Goal: Transaction & Acquisition: Purchase product/service

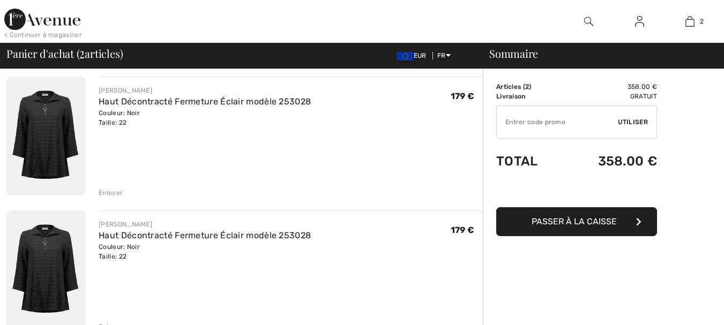
scroll to position [107, 0]
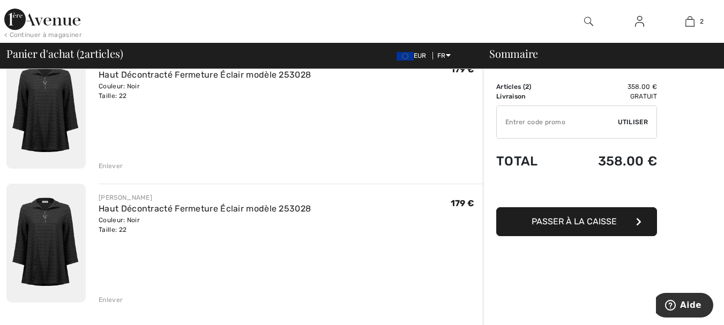
click at [111, 300] on div "Enlever" at bounding box center [111, 300] width 24 height 10
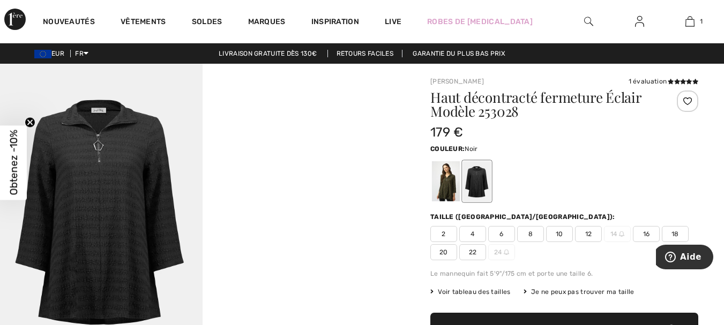
click at [12, 182] on span "Obtenez -10%" at bounding box center [14, 162] width 12 height 65
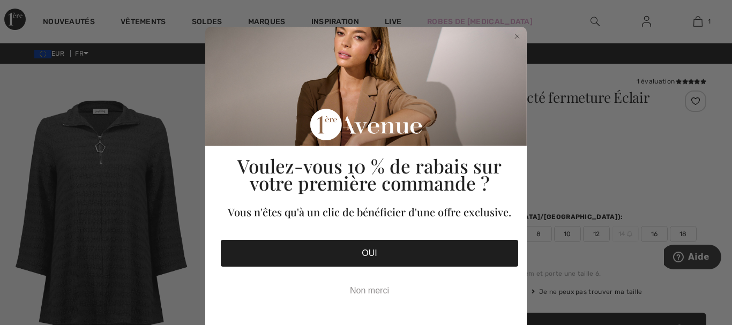
click at [364, 251] on button "OUI" at bounding box center [369, 253] width 297 height 27
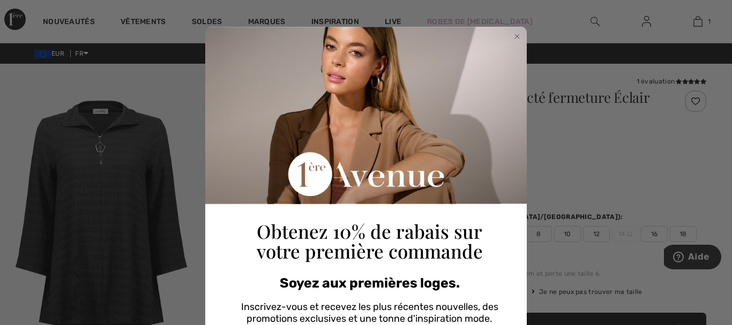
scroll to position [167, 0]
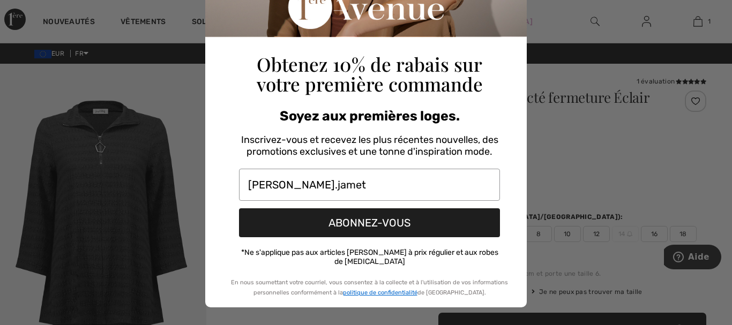
type input "chantal.jamet@wanadoo.fr"
click at [369, 218] on button "ABONNEZ-VOUS" at bounding box center [369, 222] width 261 height 29
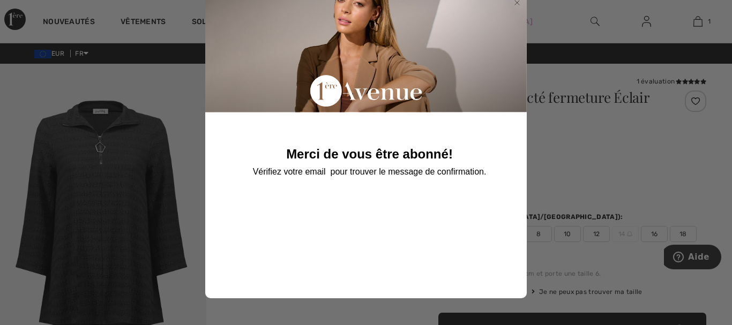
scroll to position [31, 0]
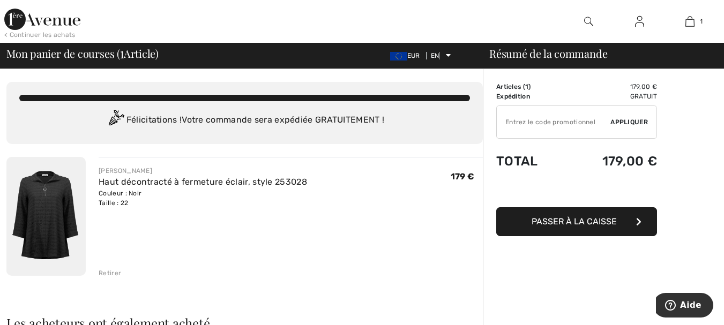
click at [512, 125] on input "TEXT" at bounding box center [554, 122] width 114 height 32
click at [509, 121] on input "TEXT" at bounding box center [554, 122] width 114 height 32
click at [630, 118] on span "Appliquer" at bounding box center [629, 122] width 38 height 10
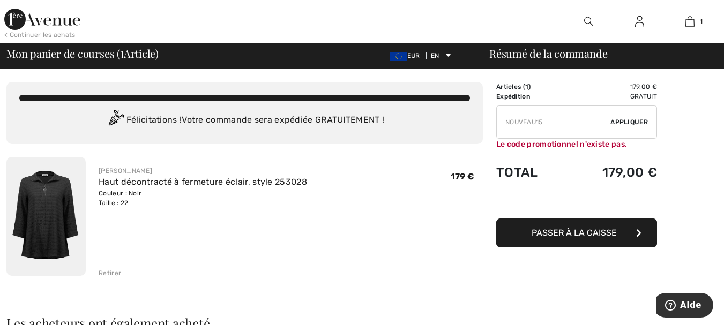
click at [576, 124] on input "TEXT" at bounding box center [554, 122] width 114 height 32
type input "N"
type input "NOUVEAU15"
click at [643, 121] on font "Appliquer" at bounding box center [629, 122] width 38 height 8
click at [638, 27] on img at bounding box center [639, 21] width 9 height 13
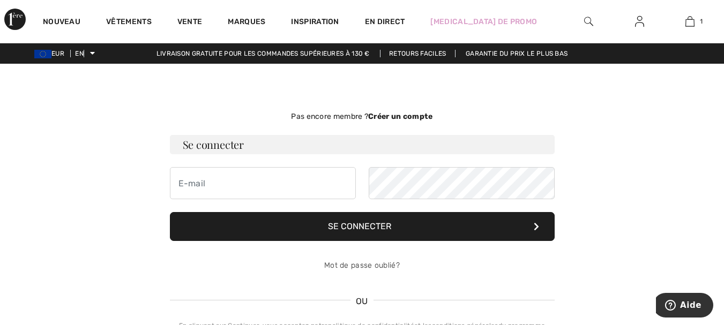
click at [416, 119] on font "Créer un compte" at bounding box center [400, 116] width 65 height 9
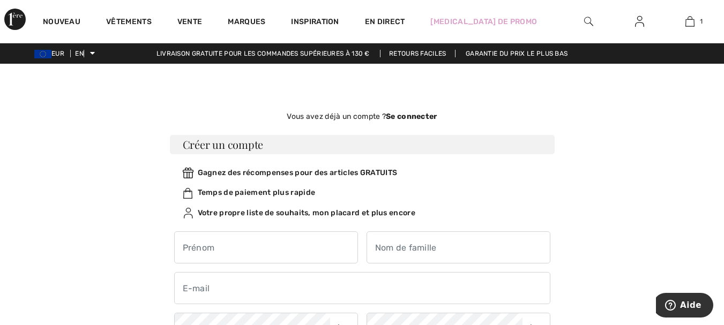
scroll to position [107, 0]
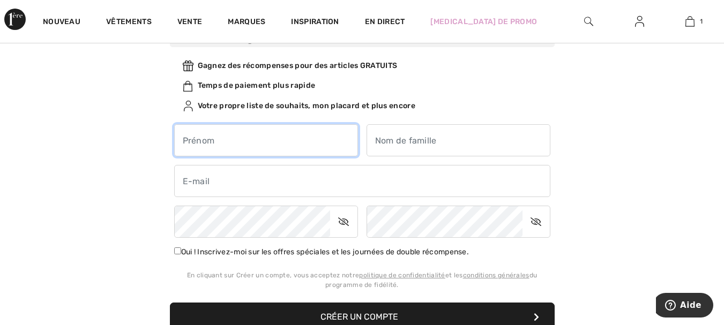
click at [194, 147] on input "text" at bounding box center [266, 140] width 184 height 32
type input "[PERSON_NAME]"
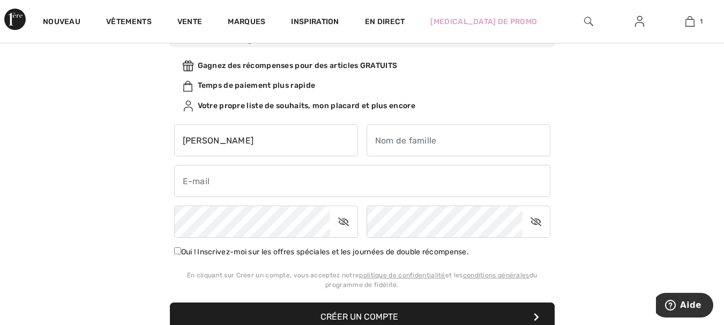
type input "JAMET"
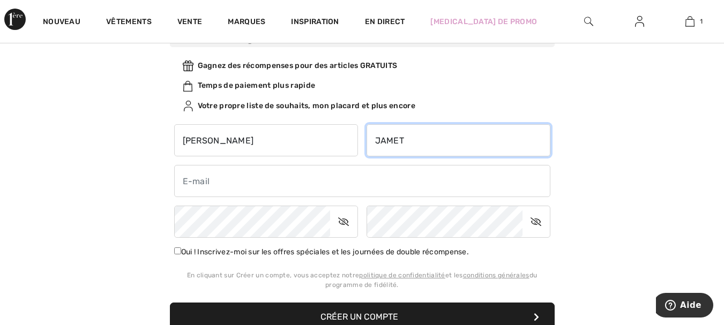
type input "chantal.jamet@wanadoo.fr"
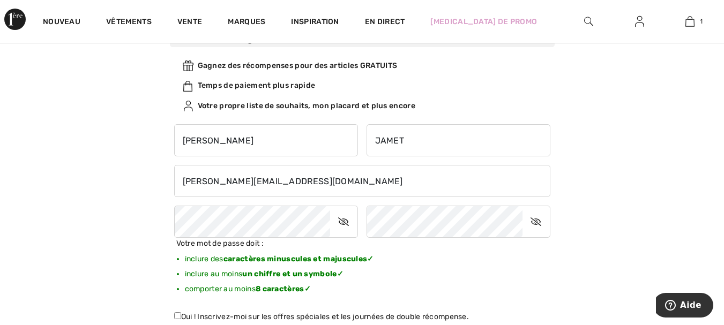
click at [339, 224] on icon at bounding box center [343, 222] width 27 height 25
click at [535, 221] on icon at bounding box center [536, 222] width 27 height 25
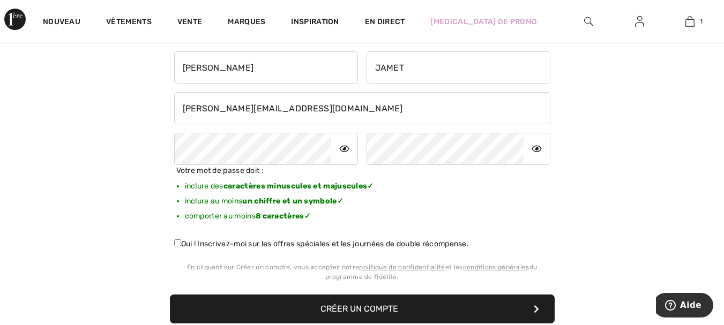
scroll to position [214, 0]
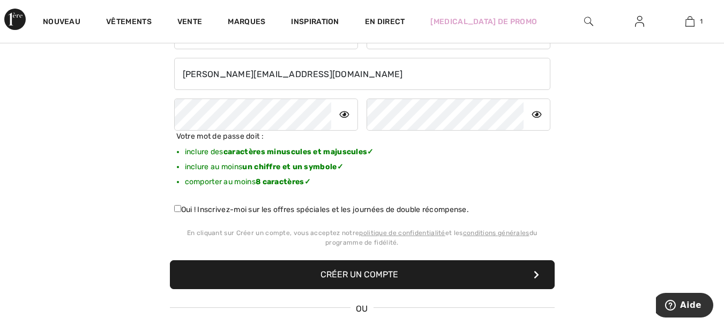
click at [176, 211] on input "Oui ! Inscrivez-moi sur les offres spéciales et les journées de double récompen…" at bounding box center [177, 208] width 7 height 7
checkbox input "true"
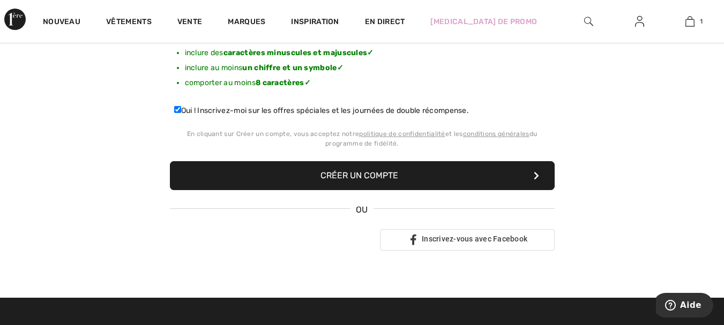
scroll to position [375, 0]
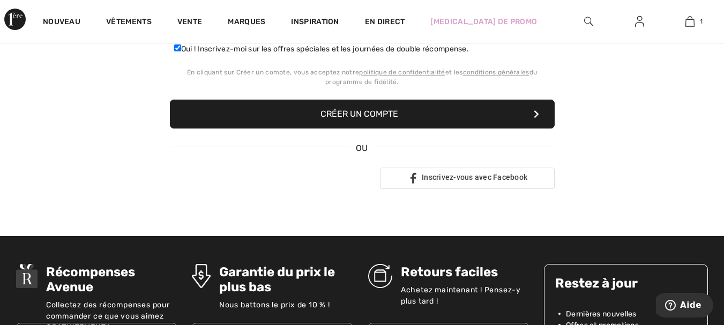
click at [355, 122] on button "Créer un compte" at bounding box center [362, 114] width 385 height 29
click at [370, 112] on font "Créer un compte" at bounding box center [360, 114] width 78 height 10
click at [538, 114] on icon "submit" at bounding box center [536, 114] width 5 height 9
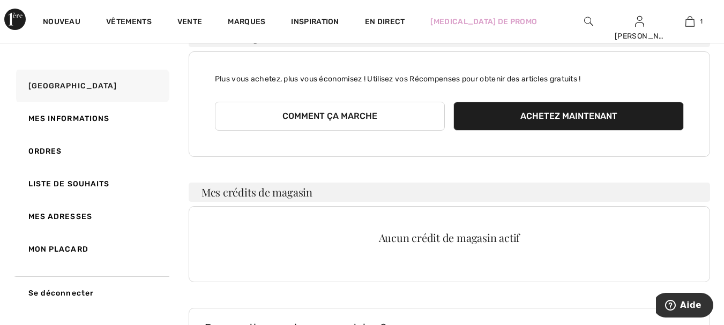
scroll to position [107, 0]
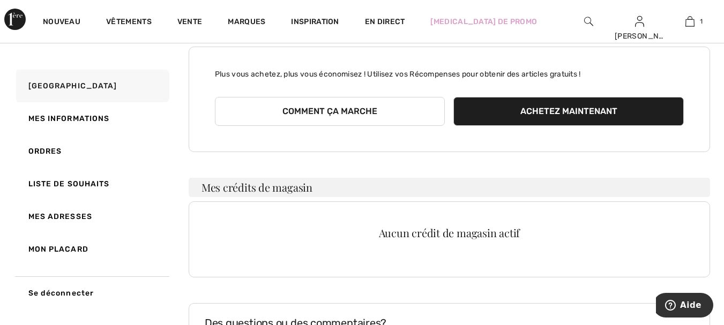
click at [553, 114] on font "Achetez maintenant" at bounding box center [568, 111] width 97 height 10
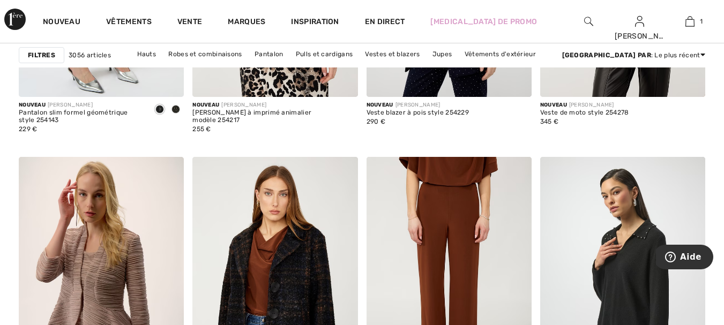
scroll to position [911, 0]
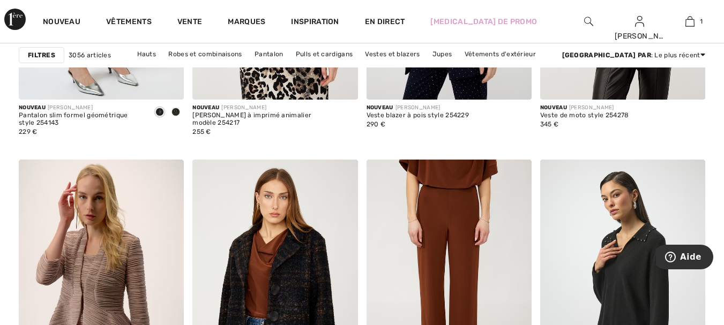
click at [585, 18] on img at bounding box center [588, 21] width 9 height 13
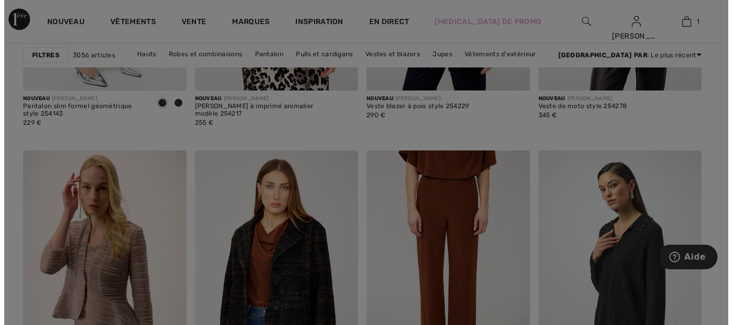
scroll to position [917, 0]
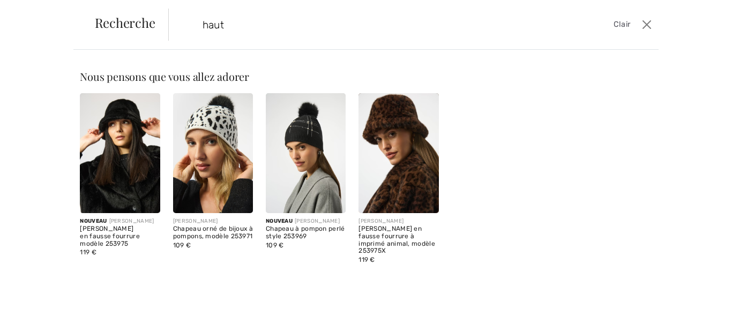
type input "haut"
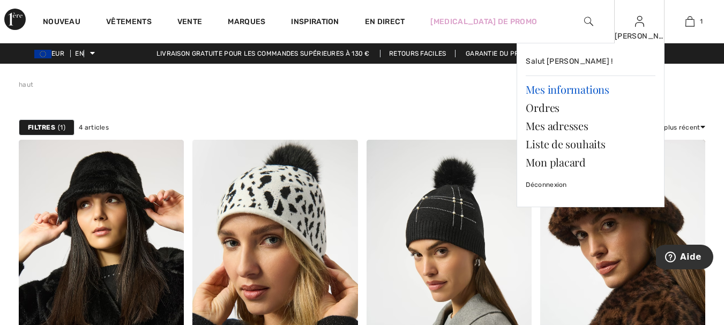
click at [562, 92] on font "Mes informations" at bounding box center [567, 89] width 83 height 14
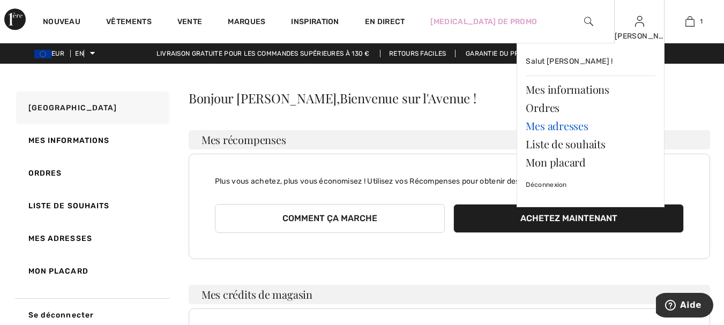
click at [558, 129] on font "Mes adresses" at bounding box center [557, 125] width 62 height 14
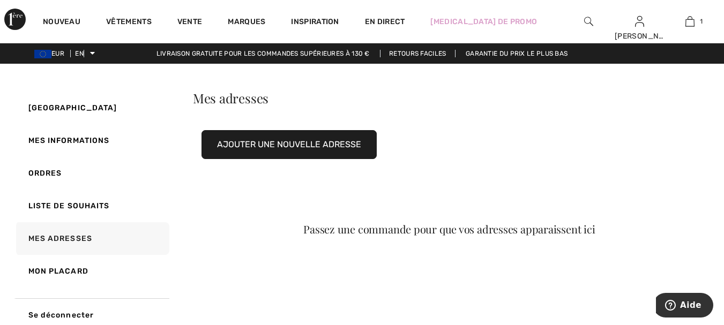
click at [393, 198] on div "Passez une commande pour que vos adresses apparaissent ici" at bounding box center [450, 236] width 522 height 128
click at [310, 143] on font "Ajouter une nouvelle adresse" at bounding box center [289, 144] width 144 height 10
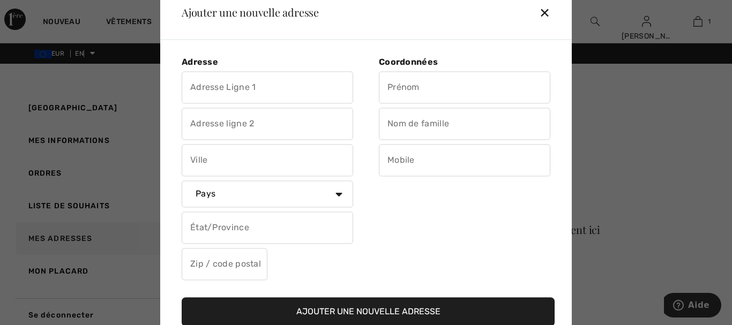
click at [206, 84] on input "text" at bounding box center [268, 87] width 172 height 32
type input "12 ALLEE DE LA CROIX CONNUE"
type input "Cesson-Sévigné"
select select "FR"
type input "Sélectionnez un département / état"
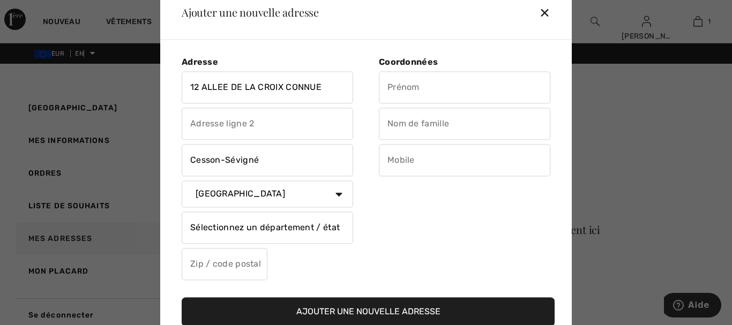
type input "35510"
type input "[PERSON_NAME]"
type input "JAMET"
type input "0680244708"
click at [319, 230] on input "Sélectionnez un département / état" at bounding box center [268, 228] width 172 height 32
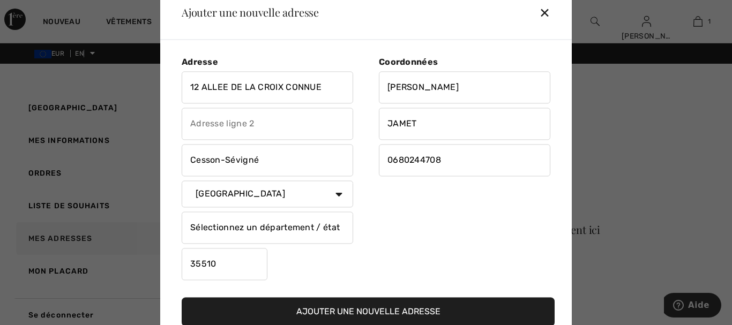
click at [247, 234] on input "Sélectionnez un département / état" at bounding box center [268, 228] width 172 height 32
click at [218, 265] on input "35510" at bounding box center [225, 264] width 86 height 32
click at [391, 261] on div "Coordonnées Chantal JAMET 0680244708" at bounding box center [458, 171] width 184 height 228
click at [204, 232] on input "Sélectionnez un département / état" at bounding box center [268, 228] width 172 height 32
drag, startPoint x: 339, startPoint y: 224, endPoint x: 155, endPoint y: 230, distance: 184.0
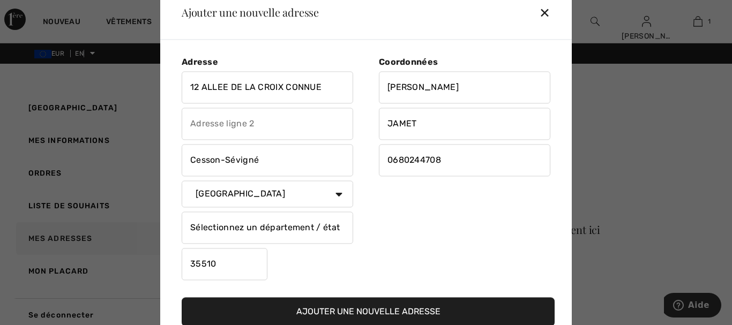
click at [155, 230] on div "Ajouter une nouvelle adresse ✕ Adresse 12 ALLEE DE LA CROIX CONNUE Cesson-Sévig…" at bounding box center [366, 162] width 732 height 325
click at [354, 234] on div "Adresse 12 ALLEE DE LA CROIX CONNUE Cesson-Sévigné Pays Canada États-Unis Afgha…" at bounding box center [274, 171] width 184 height 228
click at [205, 229] on input "35" at bounding box center [268, 228] width 172 height 32
type input "35510"
drag, startPoint x: 225, startPoint y: 256, endPoint x: 183, endPoint y: 272, distance: 45.0
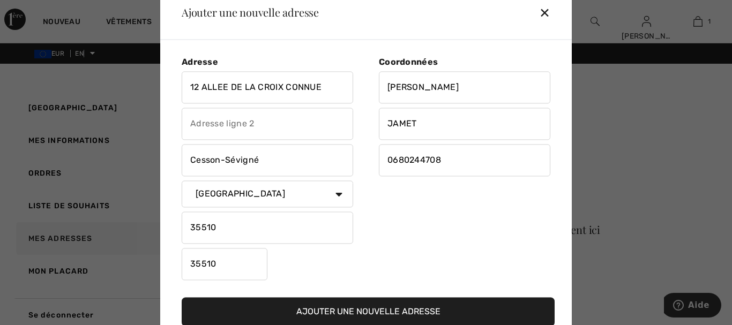
click at [183, 272] on input "35510" at bounding box center [225, 264] width 86 height 32
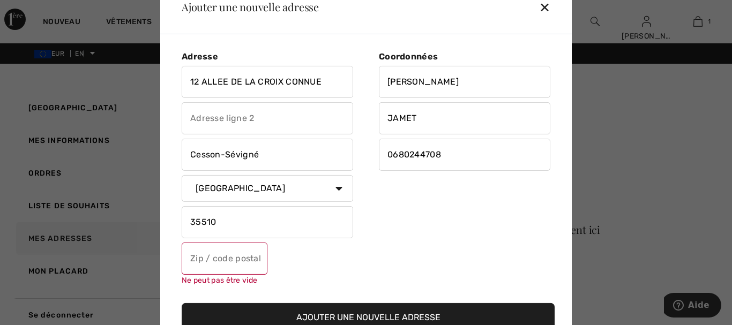
drag, startPoint x: 220, startPoint y: 229, endPoint x: 184, endPoint y: 228, distance: 35.9
click at [184, 228] on input "35510" at bounding box center [268, 222] width 172 height 32
click at [200, 264] on input "text" at bounding box center [225, 259] width 86 height 32
type input "35510"
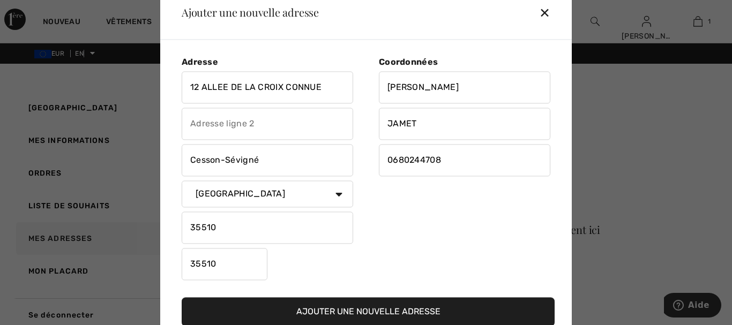
click at [395, 250] on div "Coordonnées Chantal JAMET 0680244708" at bounding box center [458, 171] width 184 height 228
click at [359, 322] on button "Ajouter une nouvelle adresse" at bounding box center [368, 311] width 373 height 29
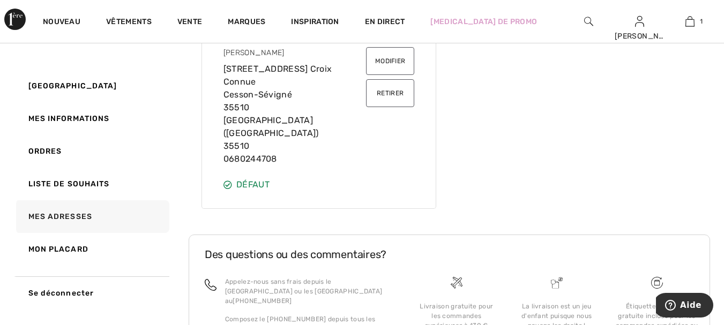
scroll to position [165, 0]
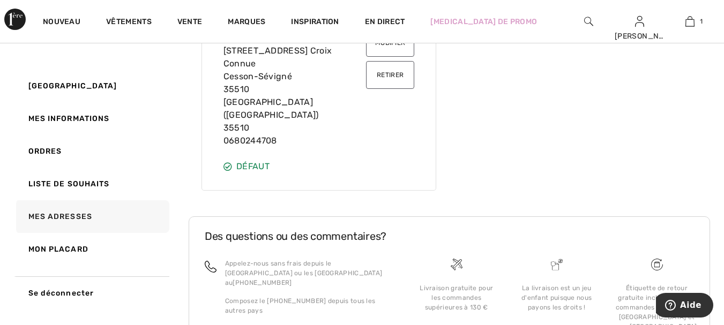
click at [264, 51] on font "[STREET_ADDRESS] Croix Connue" at bounding box center [278, 57] width 109 height 23
click at [262, 51] on font "[STREET_ADDRESS] Croix Connue" at bounding box center [278, 57] width 109 height 23
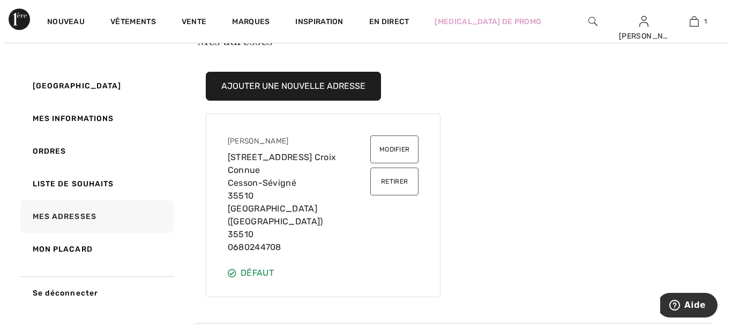
scroll to position [58, 0]
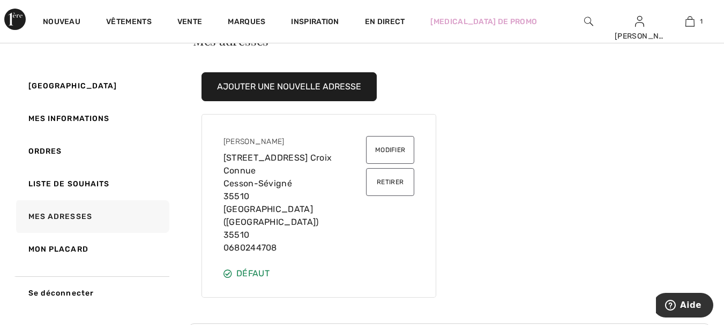
click at [390, 148] on font "Modifier" at bounding box center [390, 150] width 30 height 8
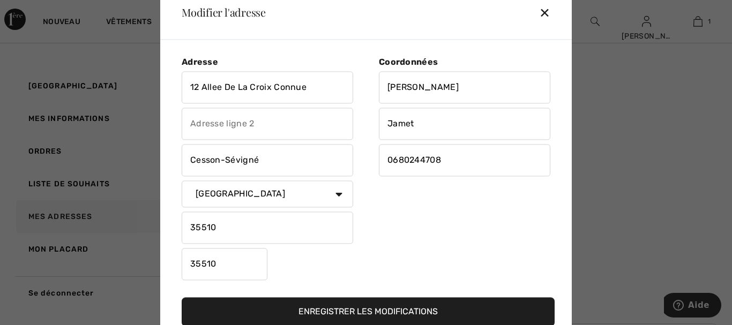
click at [229, 88] on input "12 Allee De La Croix Connue" at bounding box center [268, 87] width 172 height 32
click at [240, 89] on input "12 Allee de La Croix Connue" at bounding box center [268, 87] width 172 height 32
type input "12 Allee de la Croix Connue"
click at [425, 312] on font "Enregistrer les modifications" at bounding box center [368, 312] width 139 height 10
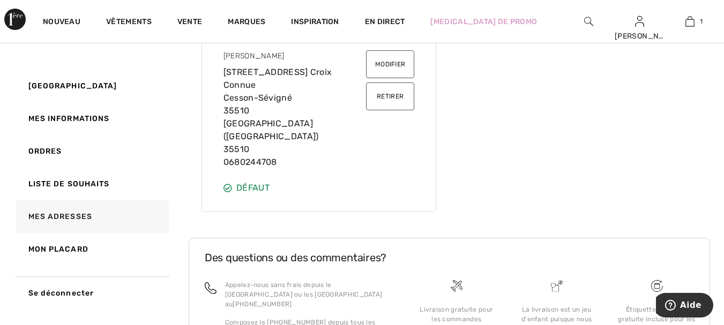
scroll to position [111, 0]
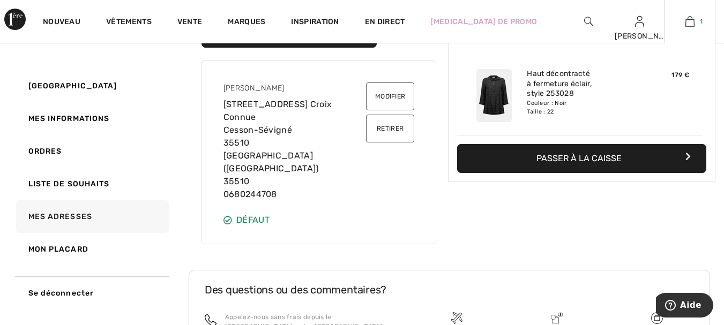
click at [688, 21] on img at bounding box center [690, 21] width 9 height 13
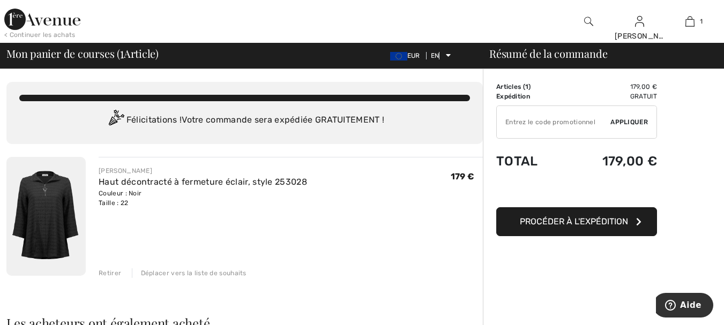
click at [590, 227] on button "Procéder à l'expédition" at bounding box center [576, 221] width 161 height 29
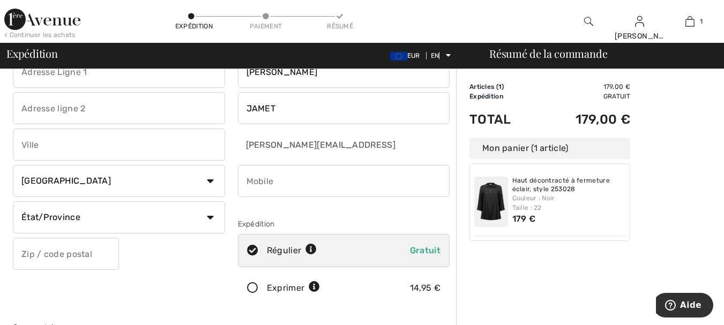
scroll to position [54, 0]
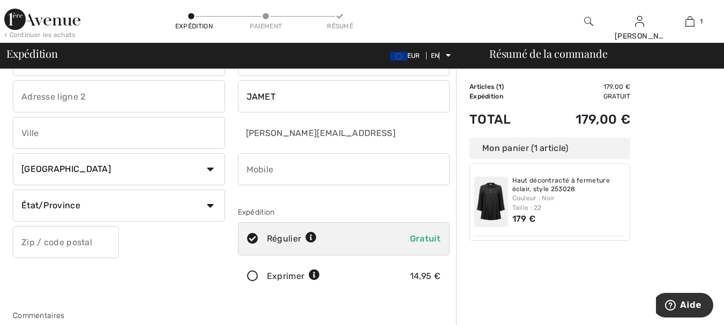
click at [208, 169] on select "Pays Canada États-Unis Afghanistan Îles Åland Albanie Algérie Samoa américaines…" at bounding box center [119, 169] width 212 height 32
select select "FR"
click at [13, 153] on select "Pays Canada États-Unis Afghanistan Îles Åland Albanie Algérie Samoa américaines…" at bounding box center [119, 169] width 212 height 32
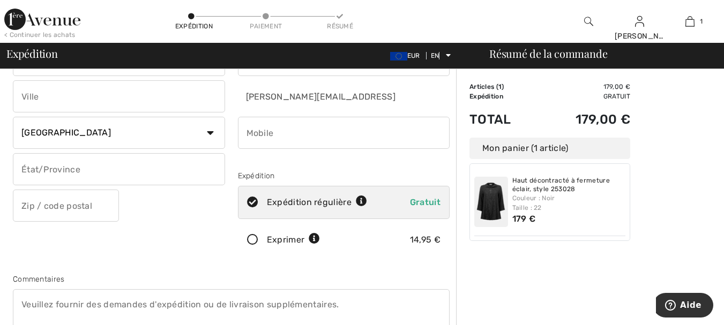
scroll to position [107, 0]
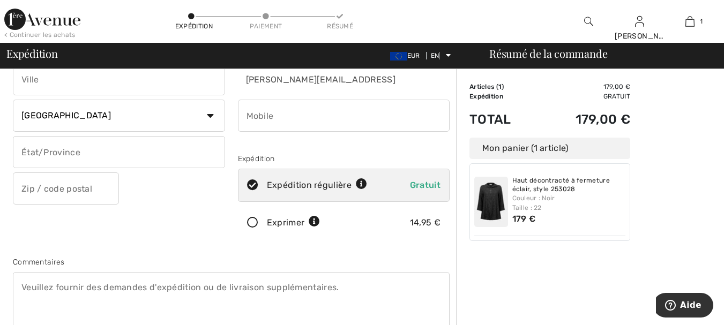
click at [317, 224] on icon at bounding box center [314, 222] width 11 height 11
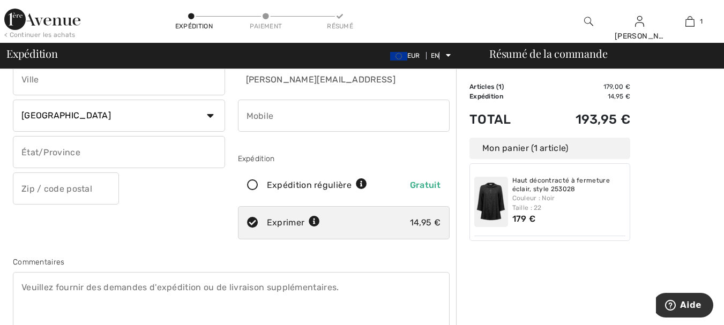
click at [251, 189] on icon at bounding box center [253, 185] width 28 height 11
radio input "true"
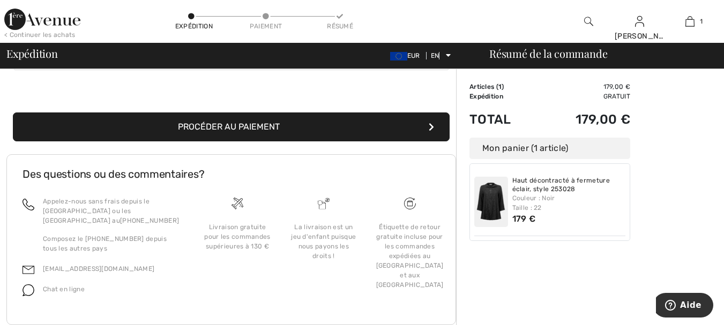
scroll to position [375, 0]
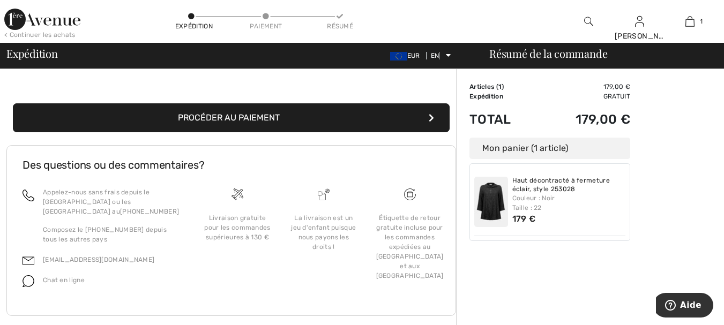
drag, startPoint x: 242, startPoint y: 113, endPoint x: 452, endPoint y: 300, distance: 281.3
click at [242, 113] on font "Procéder au paiement" at bounding box center [229, 118] width 102 height 10
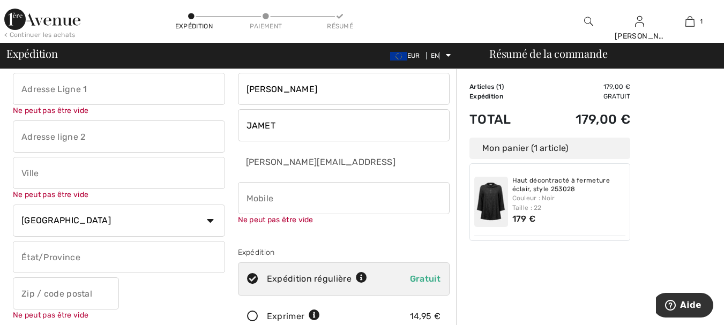
scroll to position [12, 0]
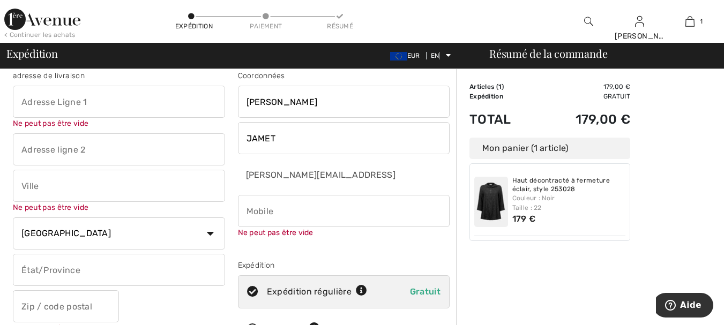
click at [248, 207] on input "phone" at bounding box center [344, 211] width 212 height 32
type input "0680244708"
type input "12 ALLEE DE LA CROIX CONNUE"
type input "Cesson-Sévigné"
type input "Sélectionnez un département / état"
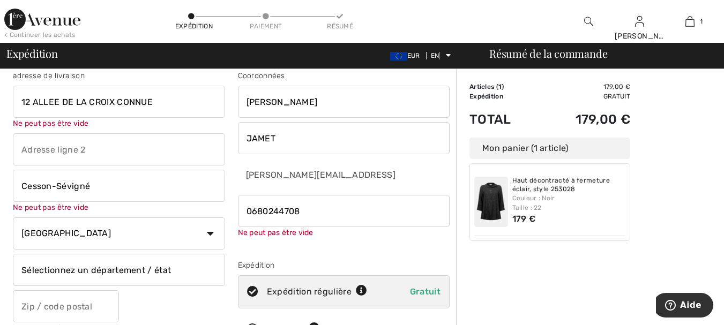
type input "35510"
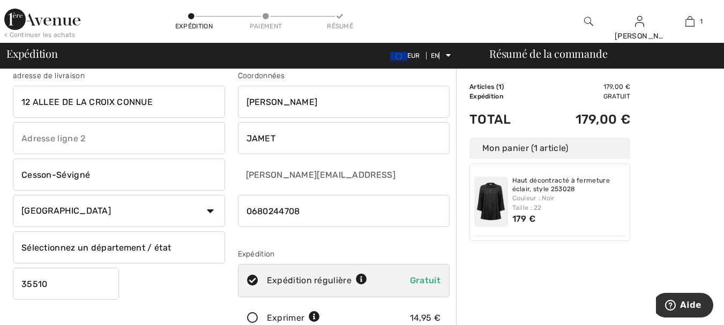
click at [210, 208] on select "Pays Canada États-Unis Afghanistan Îles Åland Albanie Algérie Samoa américaines…" at bounding box center [119, 211] width 212 height 32
click at [13, 195] on select "Pays Canada États-Unis Afghanistan Îles Åland Albanie Algérie Samoa américaines…" at bounding box center [119, 211] width 212 height 32
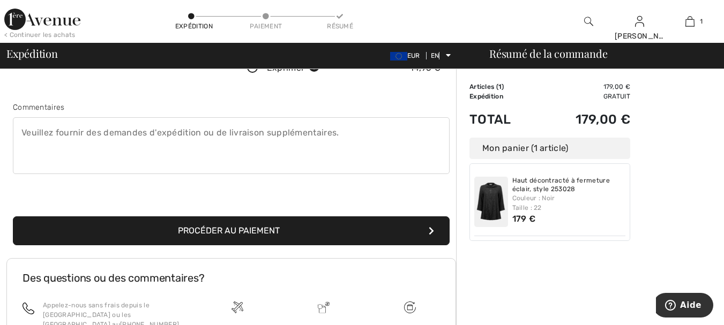
scroll to position [268, 0]
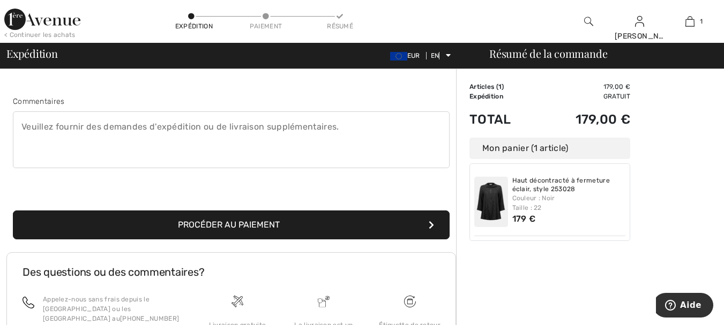
click at [333, 230] on button "Procéder au paiement" at bounding box center [231, 225] width 437 height 29
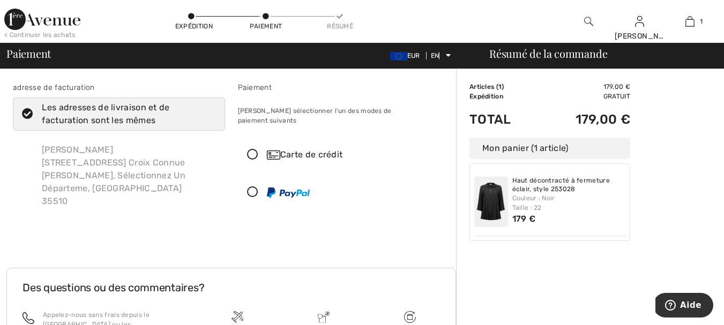
click at [252, 187] on icon at bounding box center [253, 192] width 28 height 11
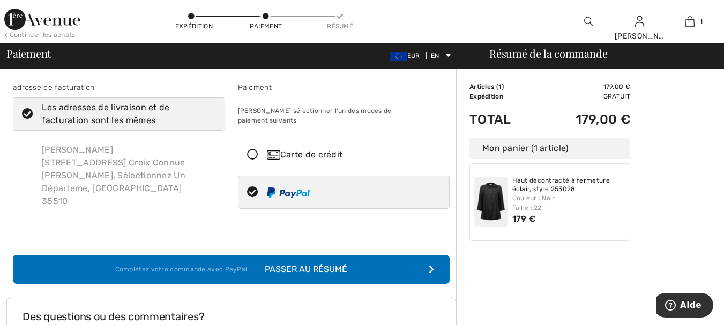
click at [332, 269] on font "Passer au résumé" at bounding box center [306, 269] width 83 height 10
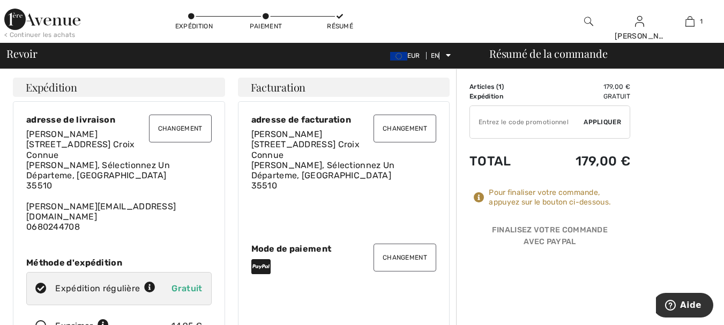
click at [191, 134] on button "Changement" at bounding box center [180, 129] width 63 height 28
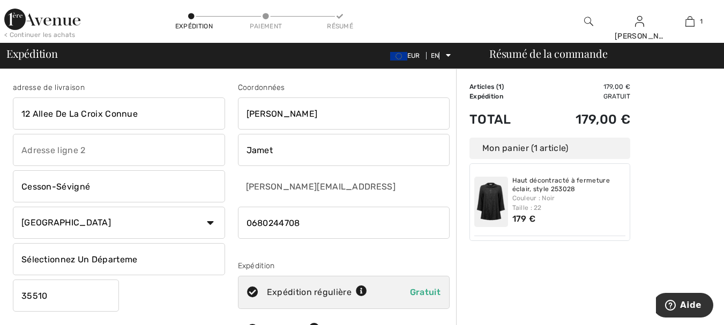
click at [132, 262] on input "Sélectionnez Un Départeme" at bounding box center [119, 259] width 212 height 32
drag, startPoint x: 140, startPoint y: 258, endPoint x: 11, endPoint y: 258, distance: 129.7
click at [11, 258] on div "adresse de livraison 12 Allee De La Croix Connue Cesson-Sévigné Pays Canada Éta…" at bounding box center [118, 216] width 225 height 269
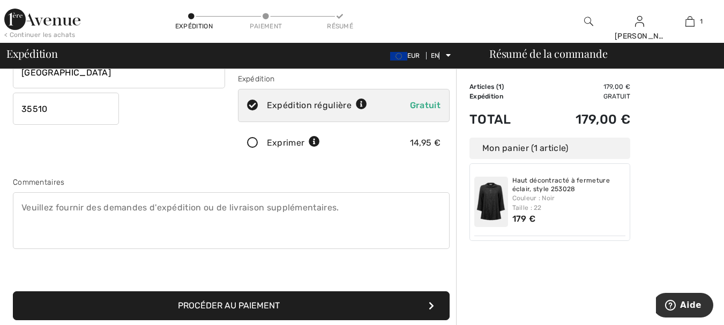
scroll to position [214, 0]
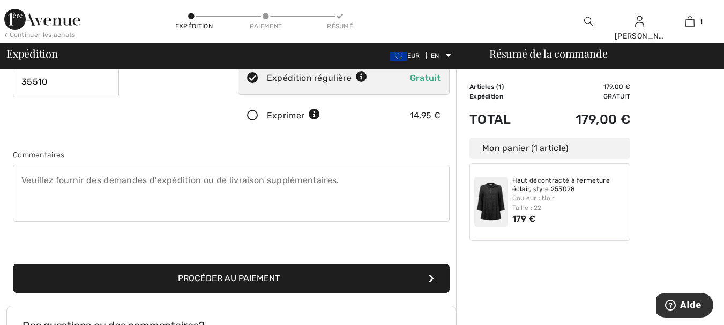
type input "Ille et Vilaine"
click at [213, 281] on font "Procéder au paiement" at bounding box center [229, 278] width 102 height 10
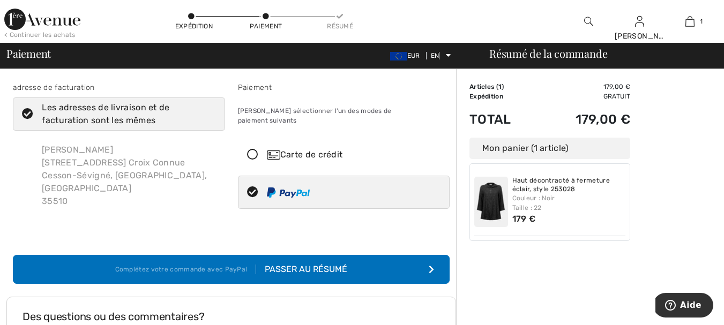
click at [315, 264] on font "Passer au résumé" at bounding box center [306, 269] width 83 height 10
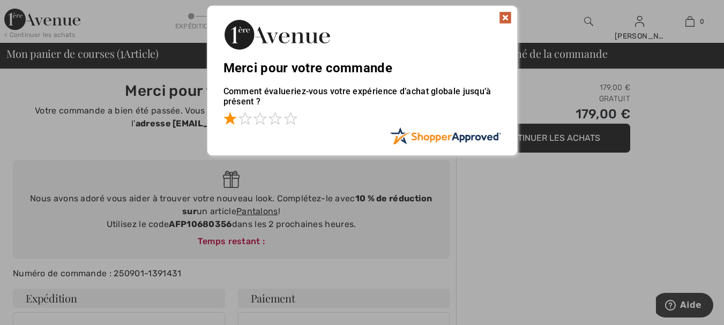
drag, startPoint x: 227, startPoint y: 123, endPoint x: 233, endPoint y: 123, distance: 5.9
click at [229, 123] on span at bounding box center [230, 118] width 13 height 13
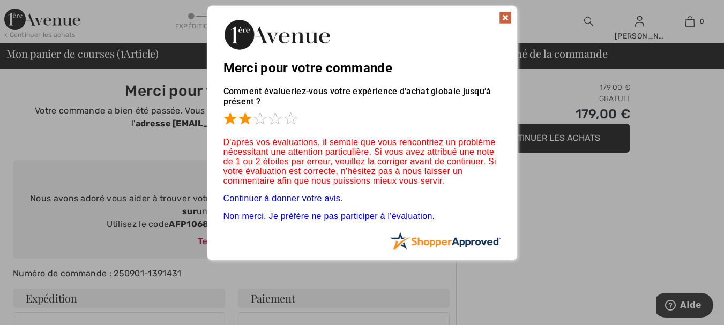
click at [241, 124] on span at bounding box center [245, 118] width 13 height 13
click at [255, 122] on span at bounding box center [260, 118] width 13 height 13
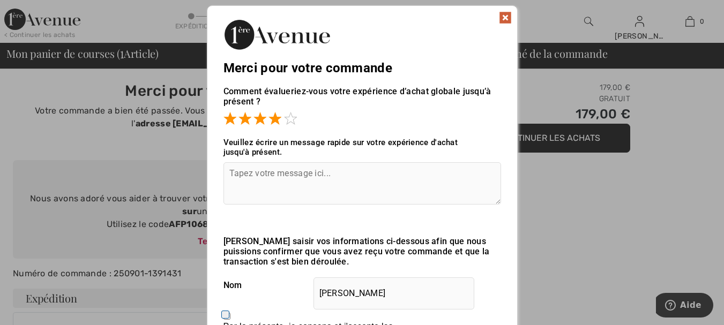
click at [272, 121] on span at bounding box center [275, 118] width 13 height 13
click at [509, 17] on img at bounding box center [505, 17] width 13 height 13
